Goal: Task Accomplishment & Management: Manage account settings

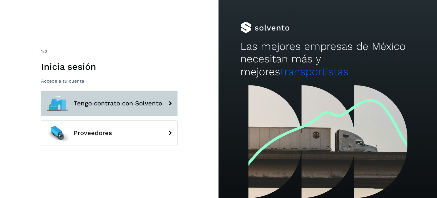
click at [107, 104] on span "Tengo contrato con Solvento" at bounding box center [118, 103] width 88 height 7
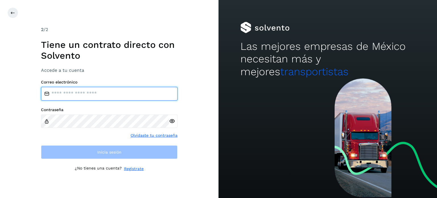
click at [107, 92] on input "email" at bounding box center [109, 94] width 136 height 14
type input "**********"
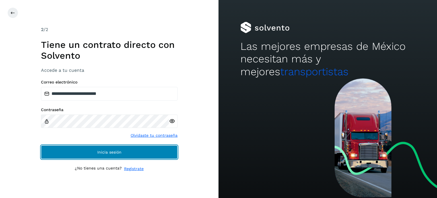
click at [107, 151] on span "Inicia sesión" at bounding box center [109, 152] width 24 height 4
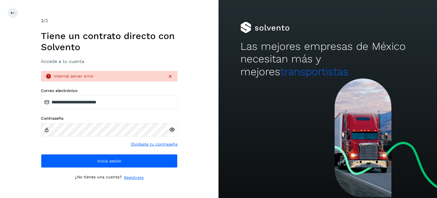
click at [172, 129] on icon at bounding box center [172, 130] width 6 height 6
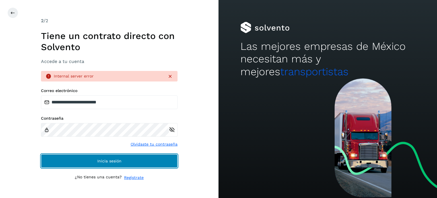
click at [103, 160] on span "Inicia sesión" at bounding box center [109, 161] width 24 height 4
